Goal: Information Seeking & Learning: Learn about a topic

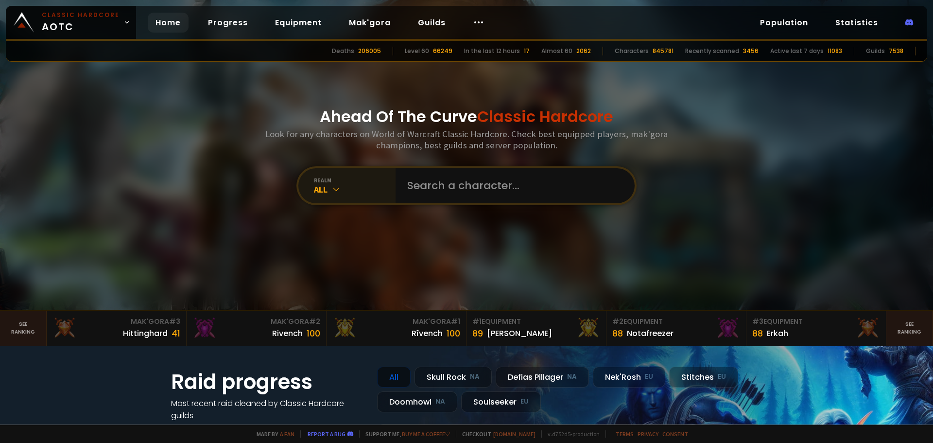
click at [337, 194] on icon at bounding box center [336, 189] width 10 height 10
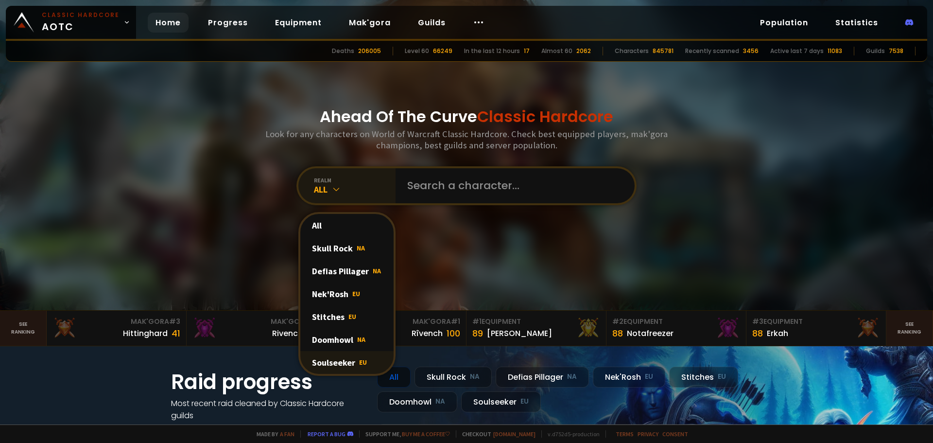
click at [338, 354] on div "Soulseeker EU" at bounding box center [346, 362] width 93 height 23
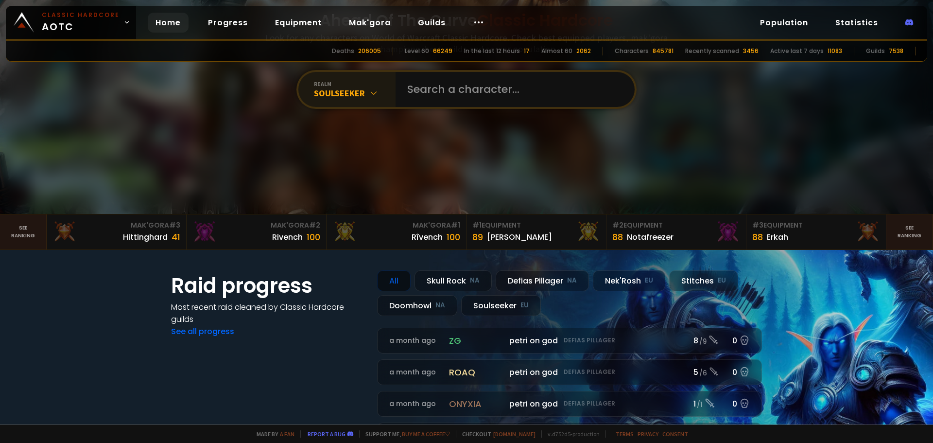
scroll to position [97, 0]
click at [498, 302] on div "Soulseeker EU" at bounding box center [501, 304] width 80 height 21
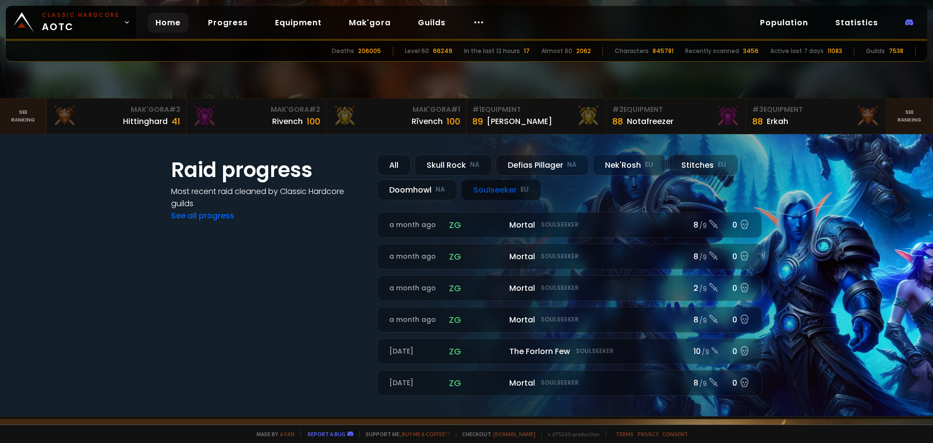
scroll to position [194, 0]
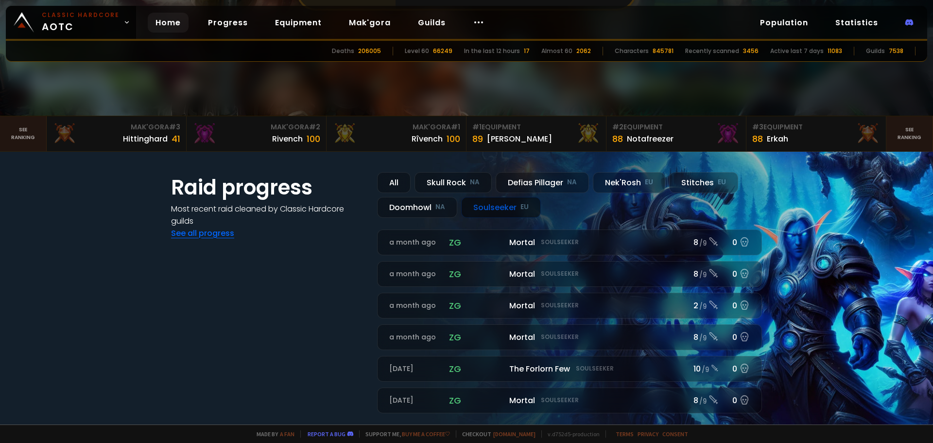
click at [187, 234] on link "See all progress" at bounding box center [202, 232] width 63 height 11
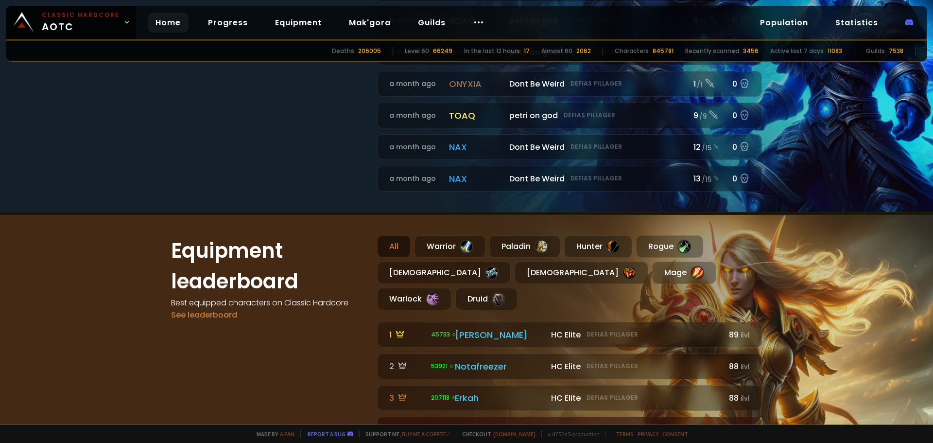
scroll to position [292, 0]
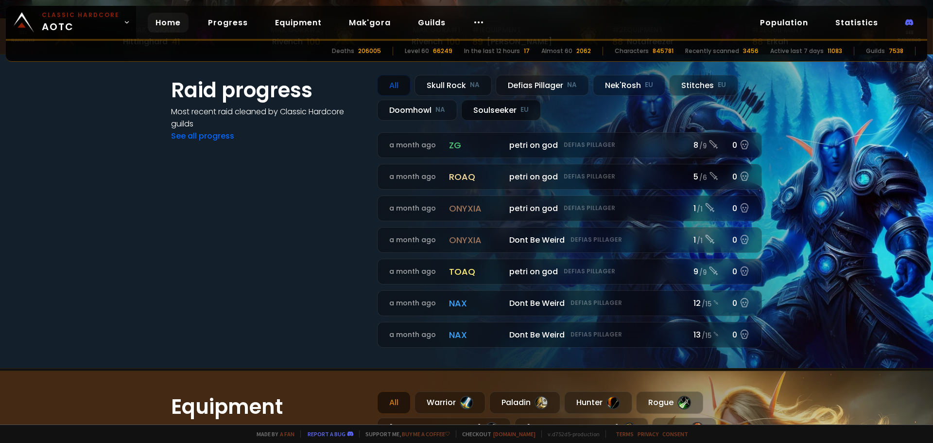
click at [471, 111] on div "Soulseeker EU" at bounding box center [501, 110] width 80 height 21
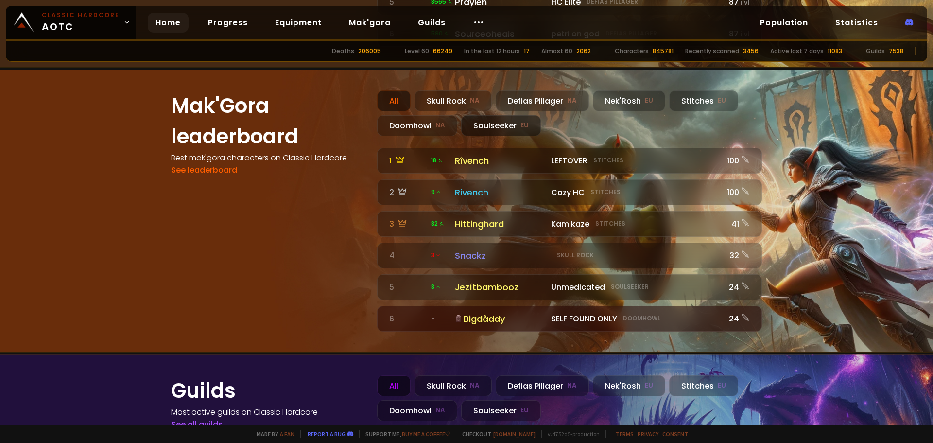
click at [504, 115] on div "Soulseeker EU" at bounding box center [501, 125] width 80 height 21
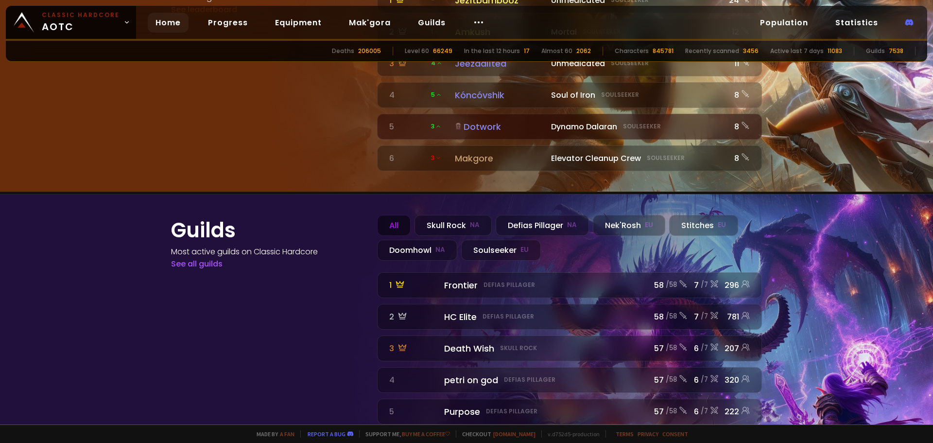
scroll to position [1046, 0]
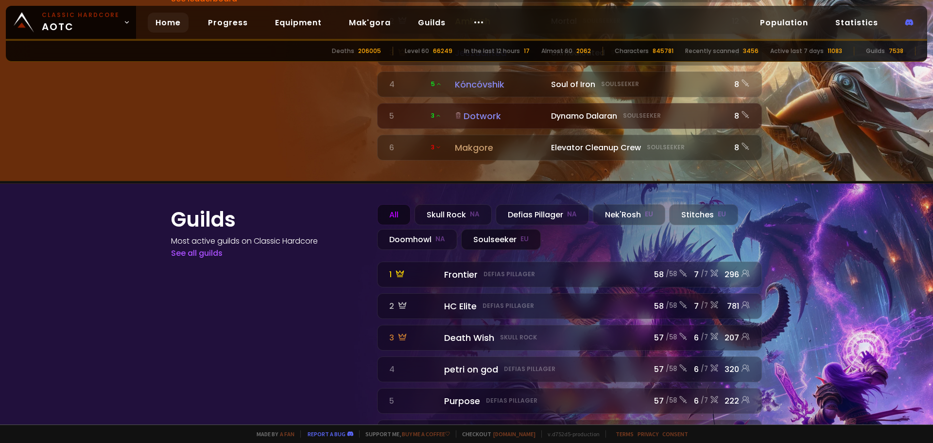
click at [483, 229] on div "Soulseeker EU" at bounding box center [501, 239] width 80 height 21
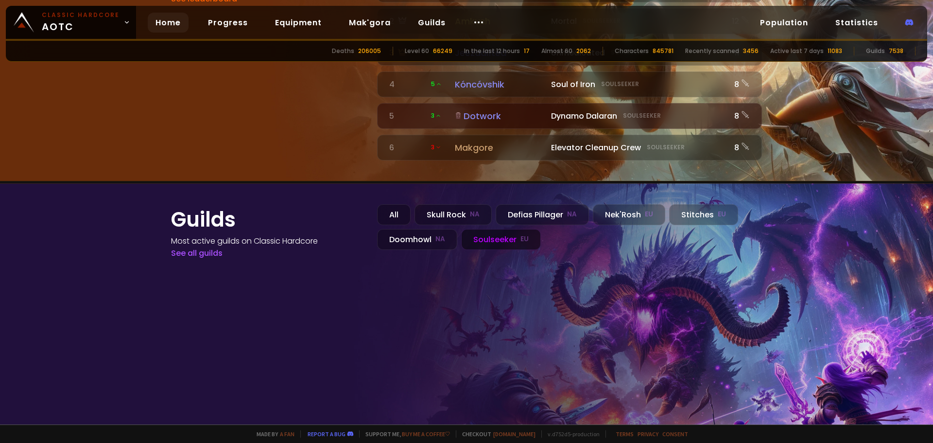
click at [479, 229] on div "Soulseeker EU" at bounding box center [501, 239] width 80 height 21
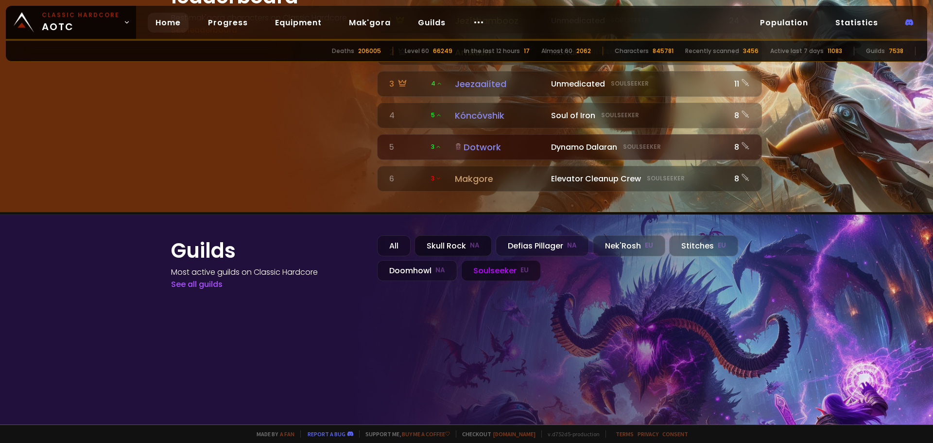
scroll to position [997, 0]
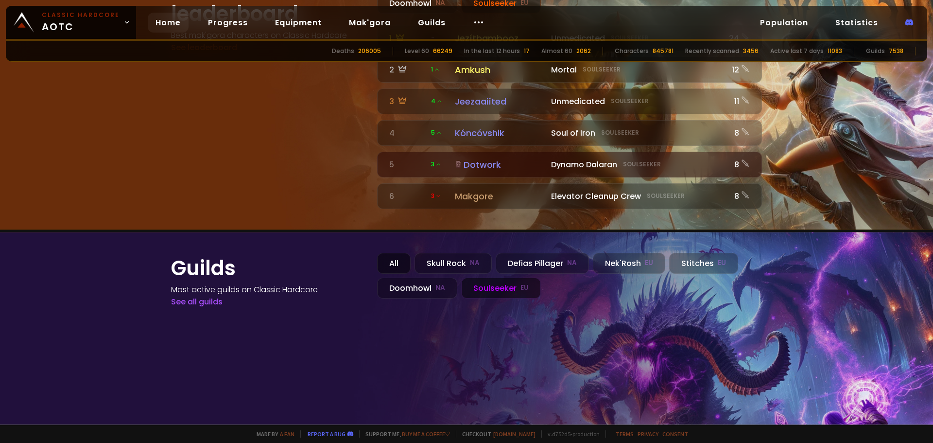
click at [394, 253] on div "All" at bounding box center [394, 263] width 34 height 21
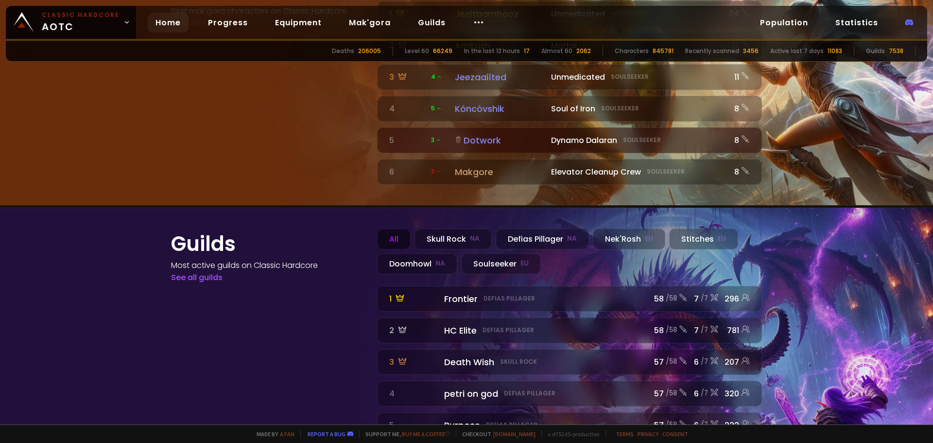
scroll to position [1046, 0]
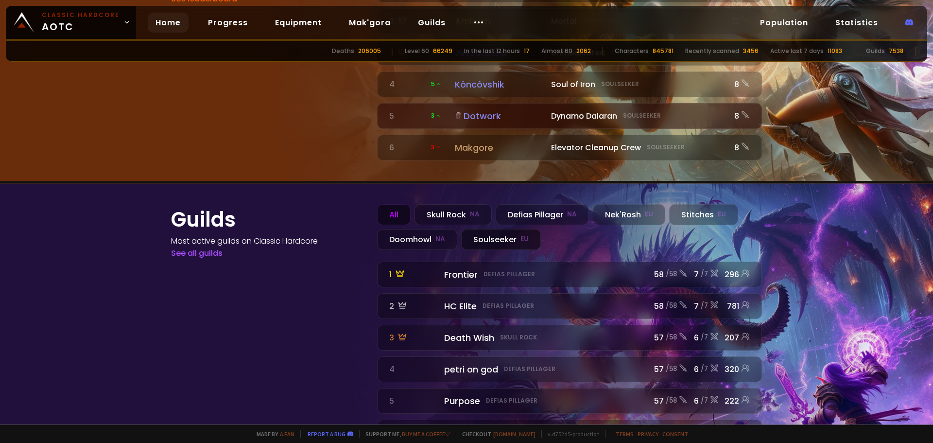
click at [506, 229] on div "Soulseeker EU" at bounding box center [501, 239] width 80 height 21
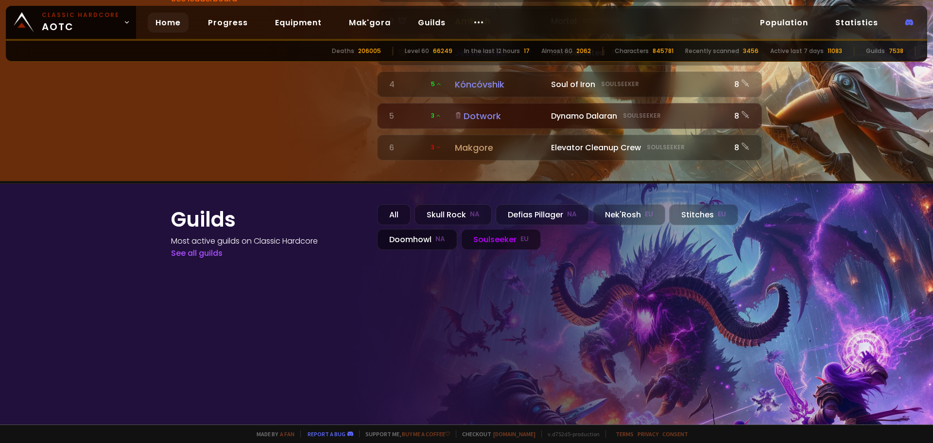
click at [420, 229] on div "Doomhowl NA" at bounding box center [417, 239] width 80 height 21
click at [502, 229] on div "Soulseeker EU" at bounding box center [501, 239] width 80 height 21
click at [547, 204] on div "Defias Pillager NA" at bounding box center [542, 214] width 93 height 21
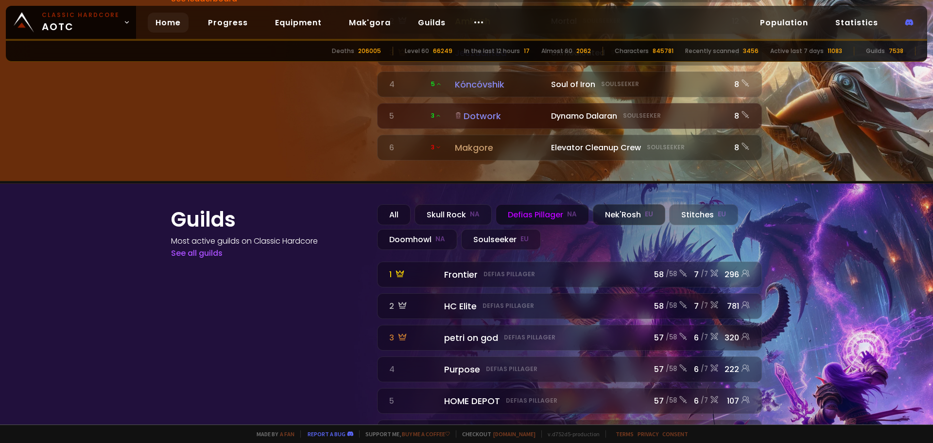
click at [613, 204] on div "Nek'Rosh EU" at bounding box center [629, 214] width 72 height 21
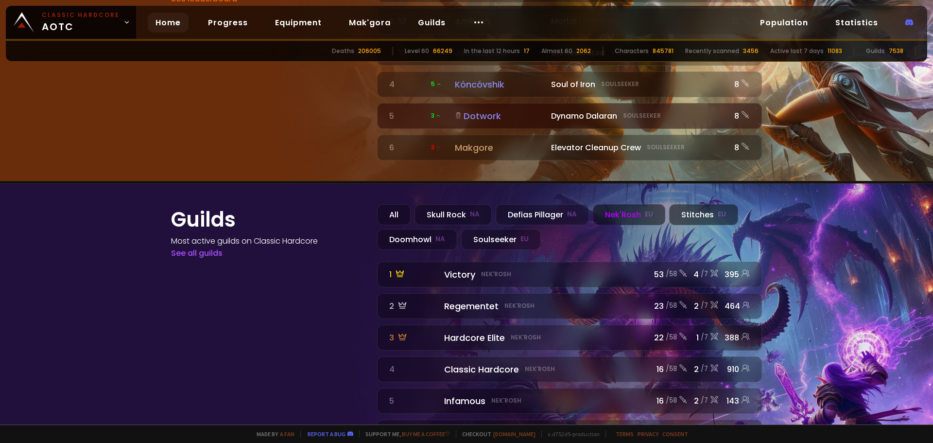
click at [690, 204] on div "Stitches EU" at bounding box center [703, 214] width 69 height 21
click at [617, 204] on div "Nek'Rosh EU" at bounding box center [629, 214] width 72 height 21
click at [485, 229] on div "Soulseeker EU" at bounding box center [501, 239] width 80 height 21
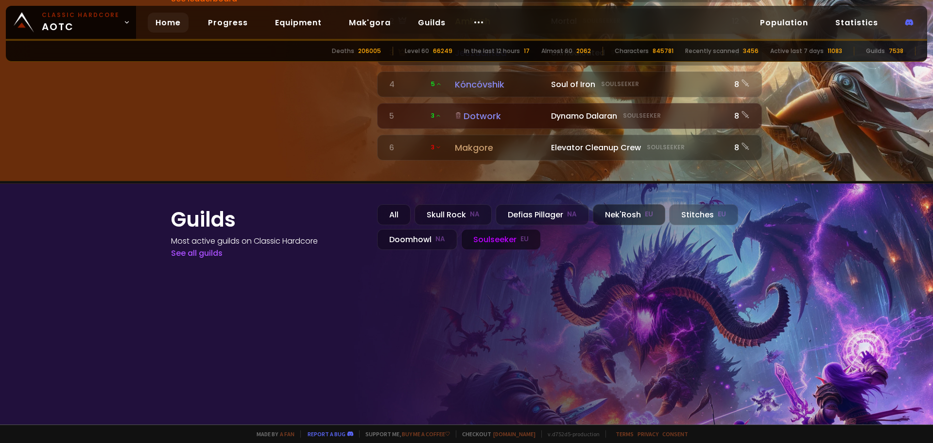
click at [595, 204] on div "Nek'Rosh EU" at bounding box center [629, 214] width 72 height 21
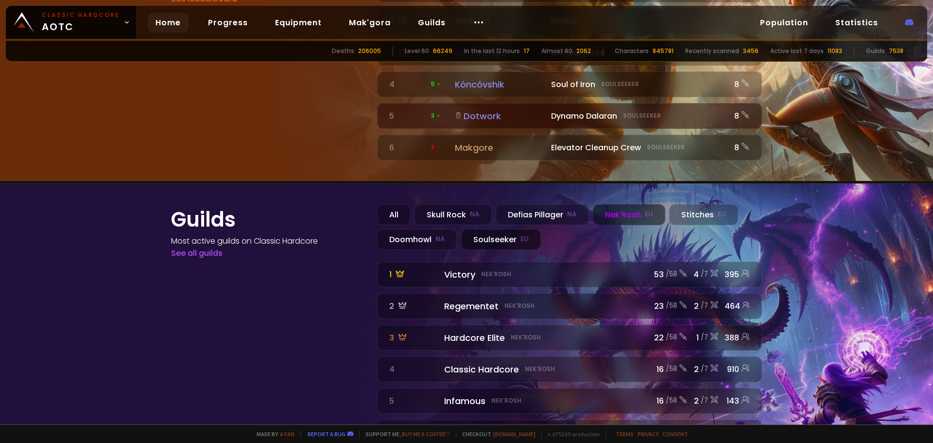
click at [520, 234] on small "EU" at bounding box center [524, 239] width 8 height 10
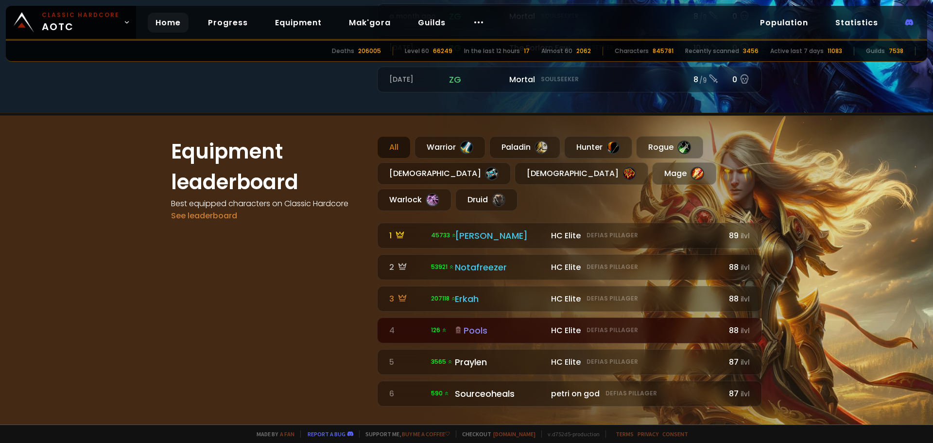
scroll to position [511, 0]
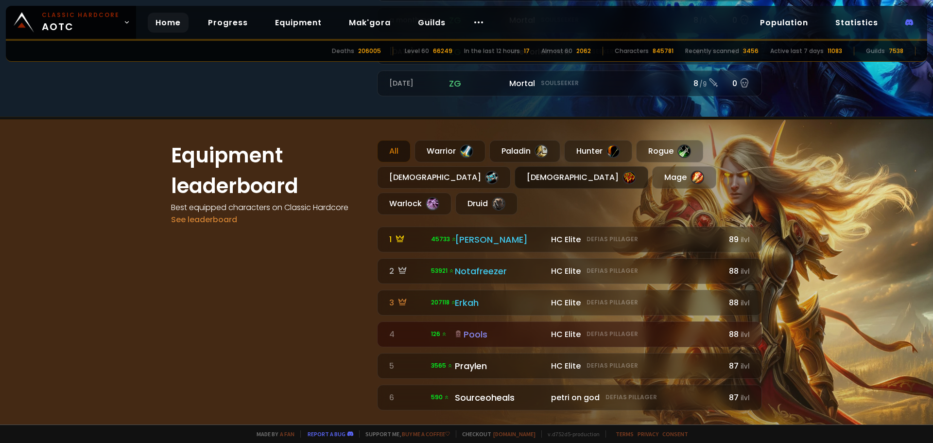
click at [515, 178] on div "[DEMOGRAPHIC_DATA]" at bounding box center [582, 177] width 134 height 22
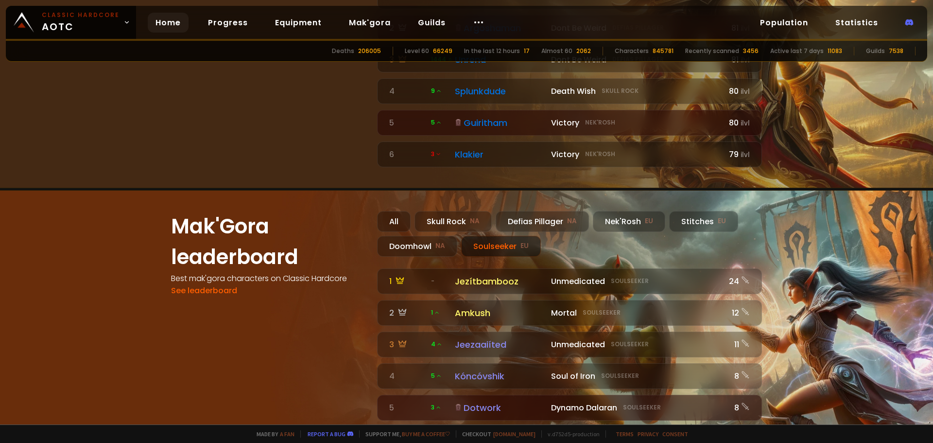
scroll to position [560, 0]
